Goal: Task Accomplishment & Management: Manage account settings

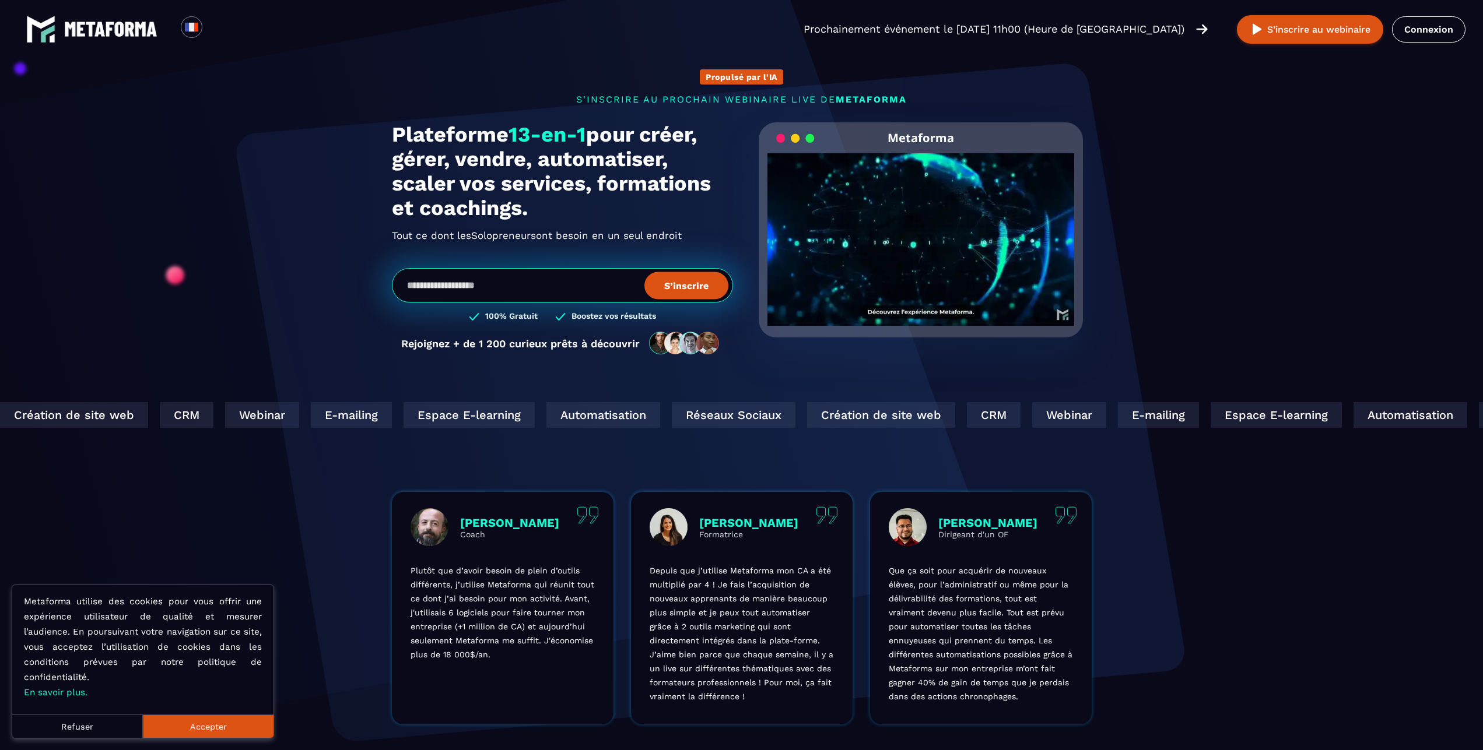
click at [73, 724] on button "Refuser" at bounding box center [77, 726] width 131 height 23
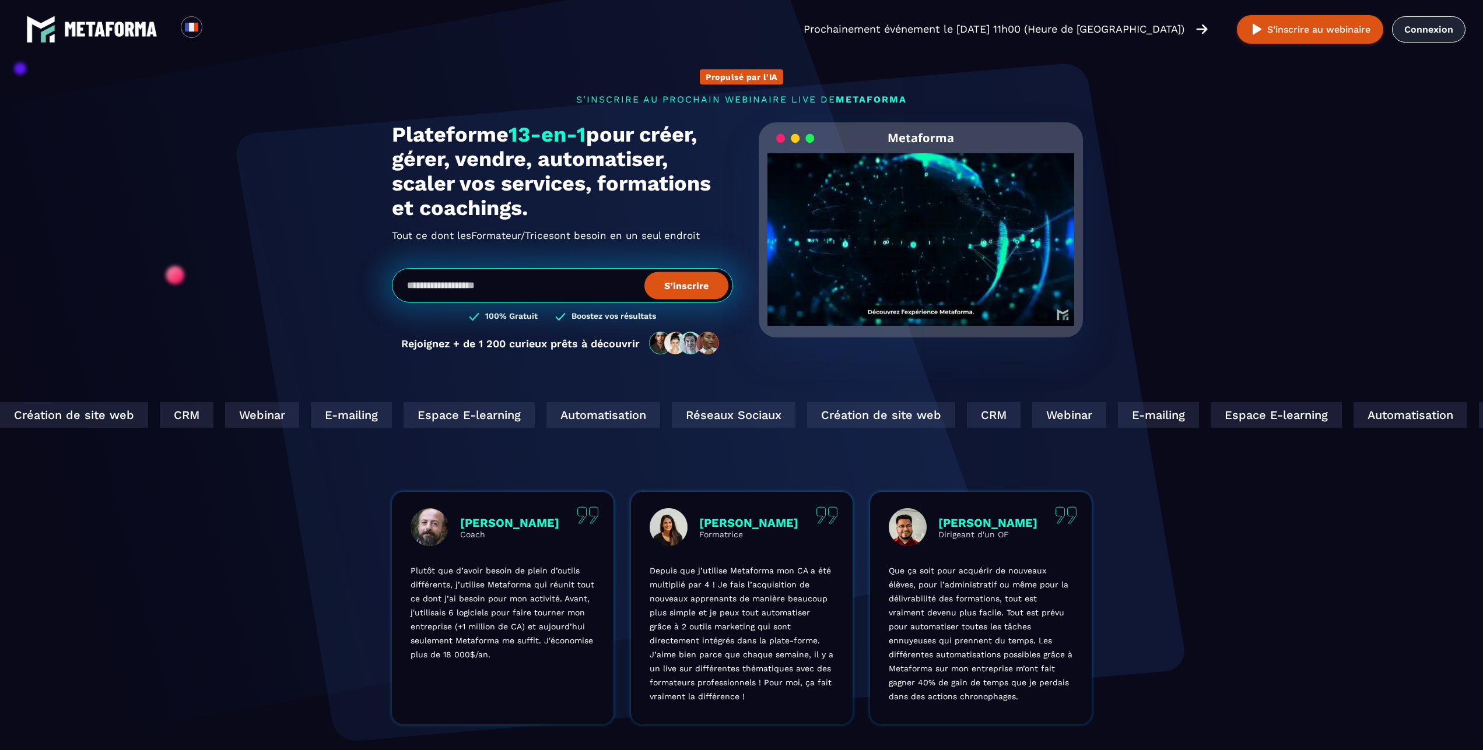
click at [1434, 29] on link "Connexion" at bounding box center [1428, 29] width 73 height 26
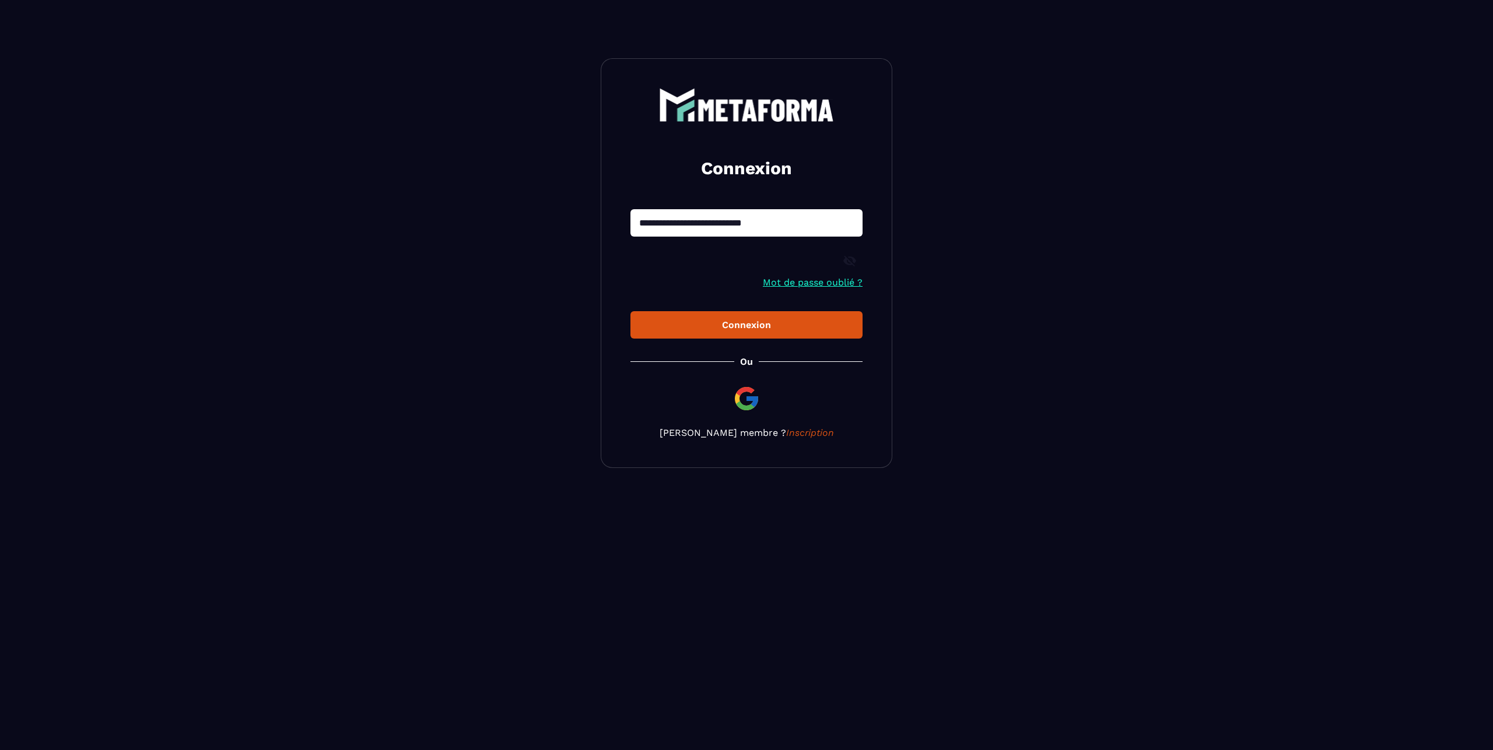
click at [735, 331] on div "Connexion" at bounding box center [746, 325] width 213 height 11
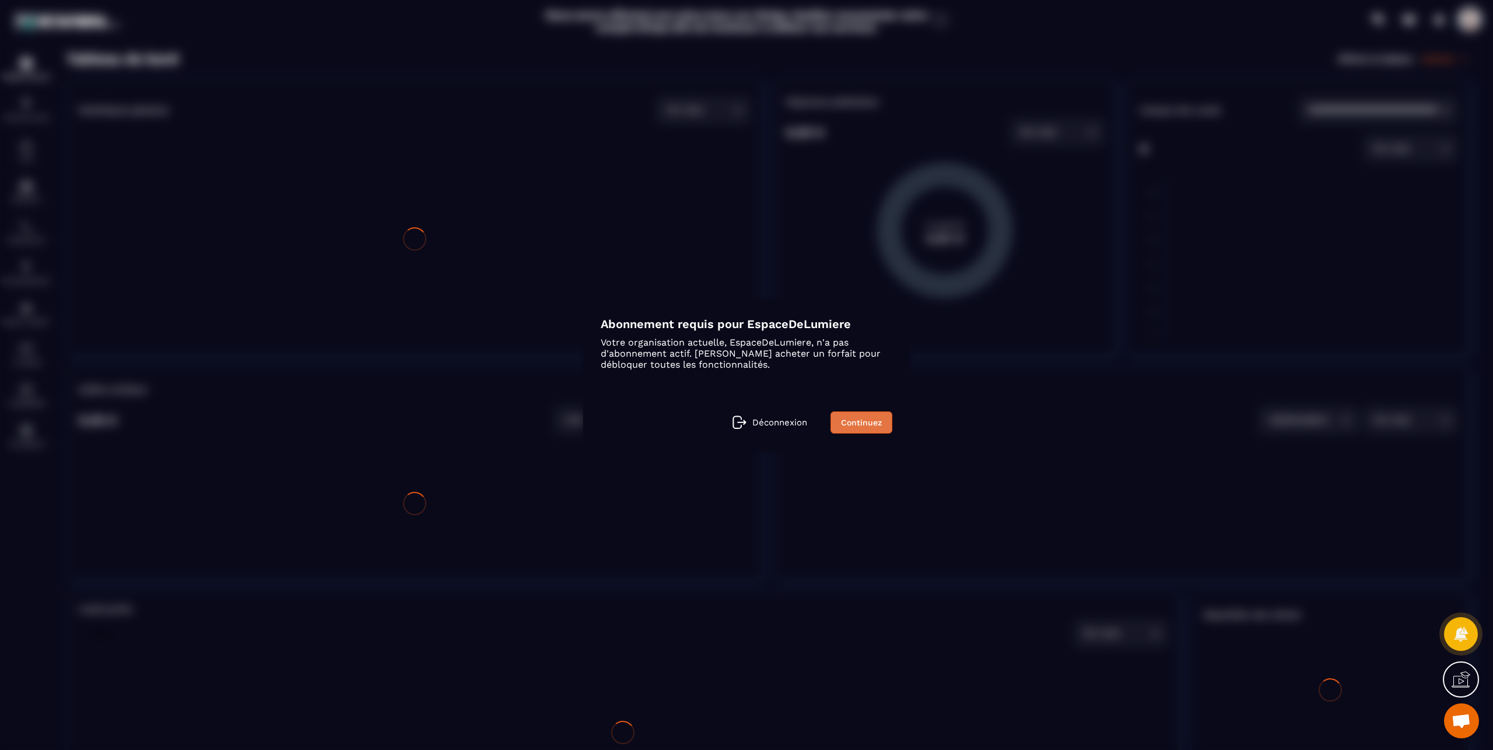
click at [862, 427] on link "Continuez" at bounding box center [861, 423] width 62 height 22
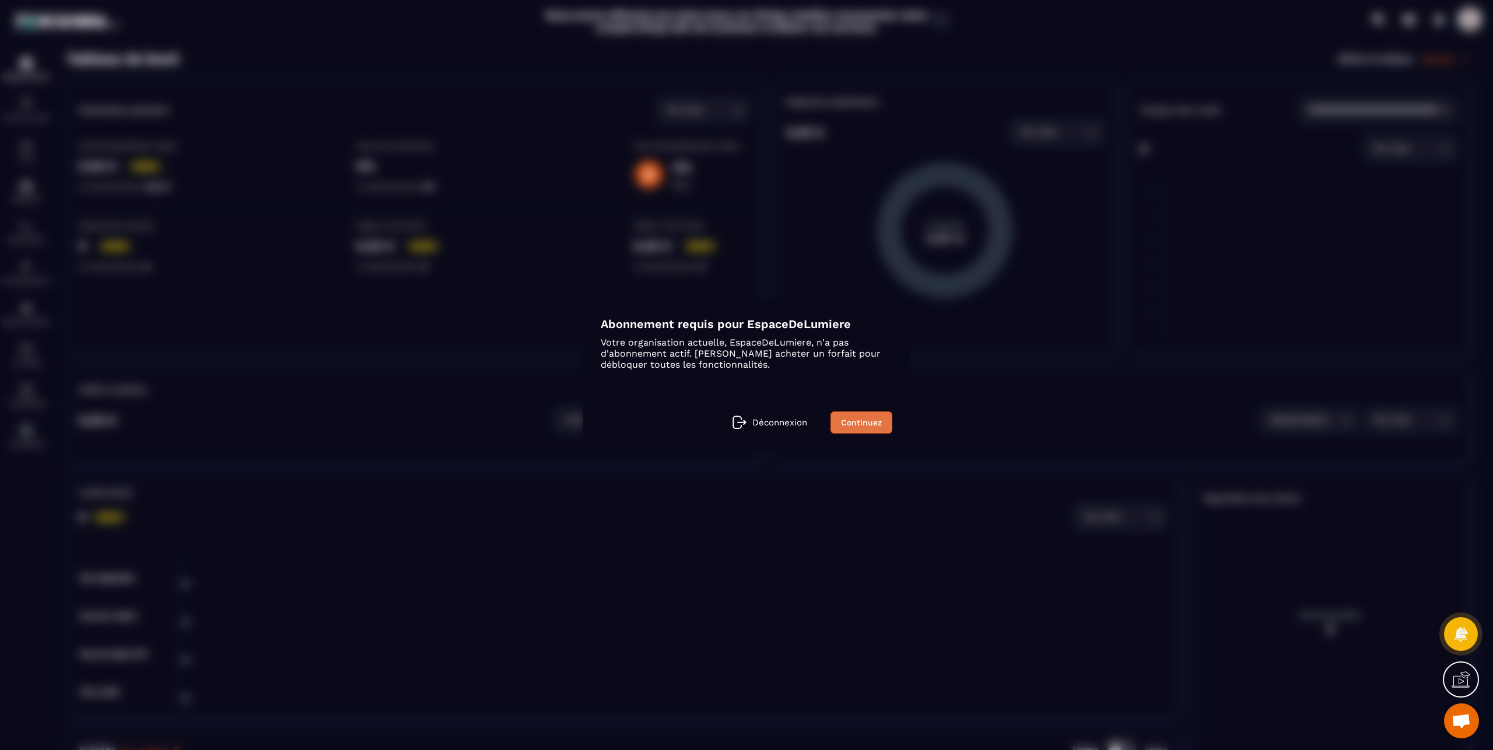
click at [854, 423] on link "Continuez" at bounding box center [861, 423] width 62 height 22
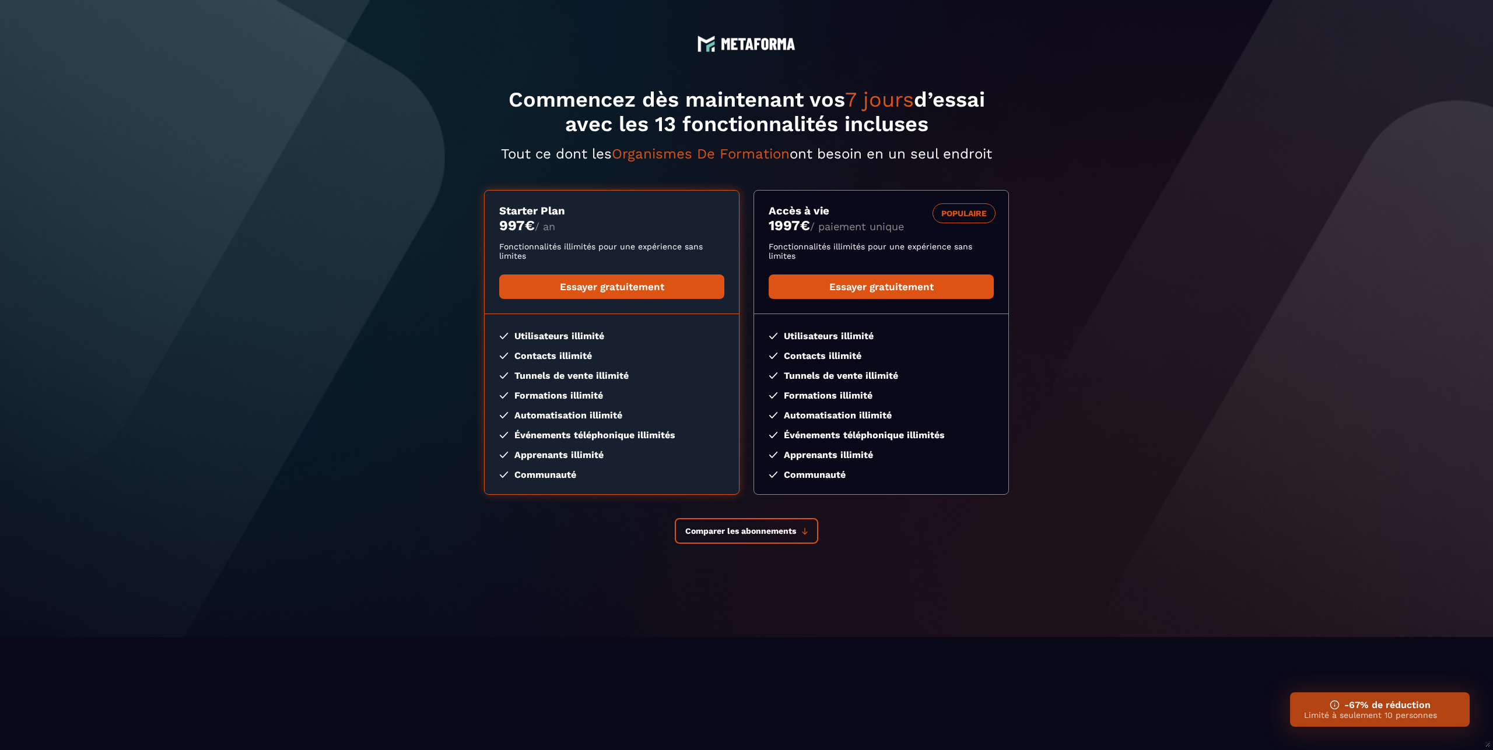
click at [160, 637] on html "-67% de réduction Limité à seulement 10 personnes Commencez dès maintenant vos …" at bounding box center [746, 318] width 1493 height 637
click at [830, 573] on section "Commencez dès maintenant vos 7 jours d’essai avec les 13 fonctionnalités inclus…" at bounding box center [746, 318] width 1493 height 637
click at [648, 637] on html "-67% de réduction Limité à seulement 10 personnes Commencez dès maintenant vos …" at bounding box center [746, 318] width 1493 height 637
click at [868, 80] on section "Commencez dès maintenant vos 7 jours d’essai avec les 13 fonctionnalités inclus…" at bounding box center [746, 318] width 1493 height 637
